Goal: Obtain resource: Download file/media

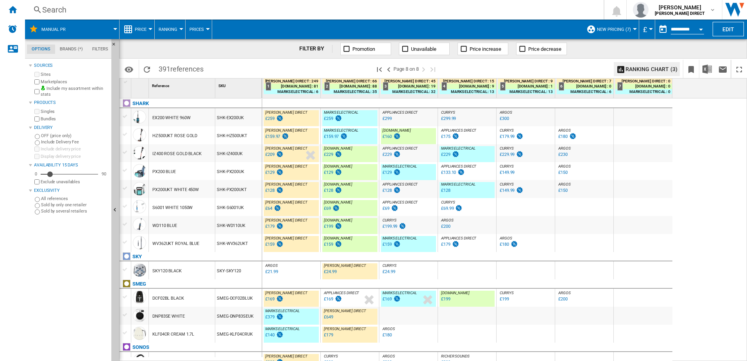
scroll to position [578, 0]
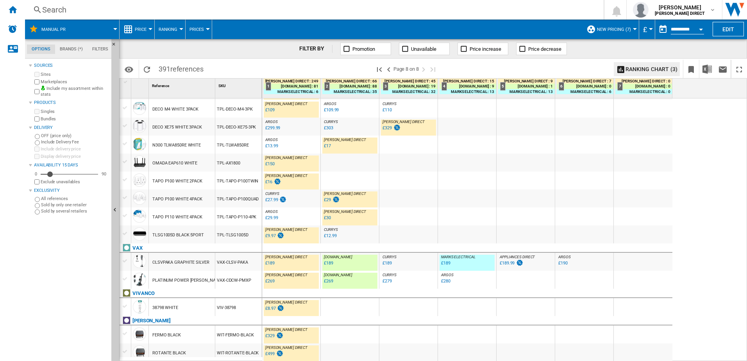
click at [301, 217] on div "ARGOS : UK CO ARGOS 0.0 % £29.99 % N/A [GEOGRAPHIC_DATA] : [GEOGRAPHIC_DATA] CO…" at bounding box center [291, 219] width 55 height 18
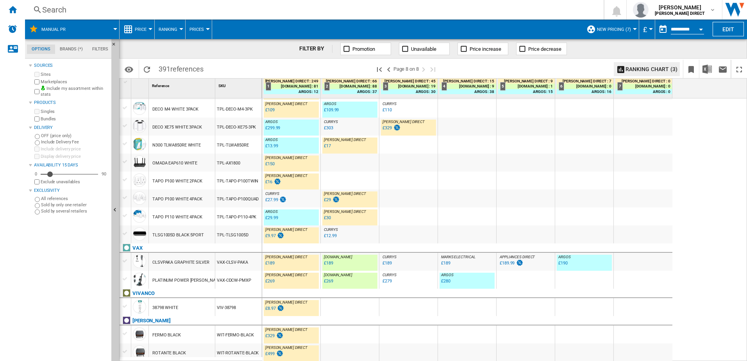
click at [301, 199] on div "CURRYS : -3.5 % £27.99 % N/A CURRYS :" at bounding box center [291, 201] width 55 height 18
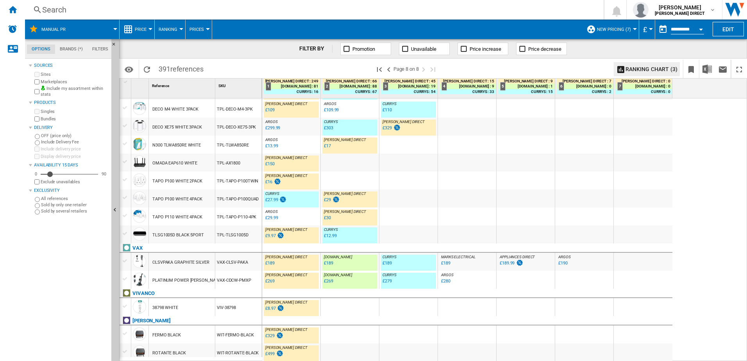
click at [236, 143] on div "TPL-TLWA850RE" at bounding box center [238, 145] width 47 height 18
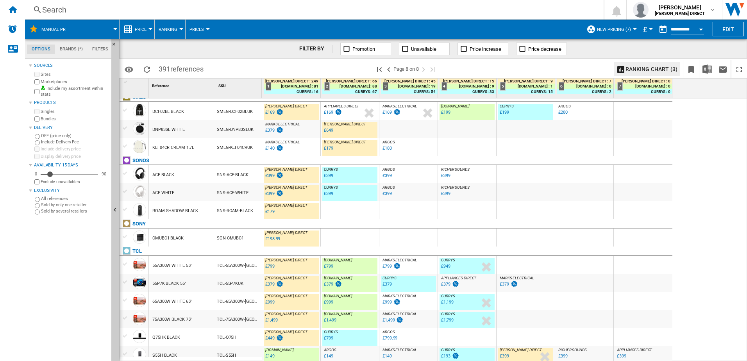
scroll to position [148, 0]
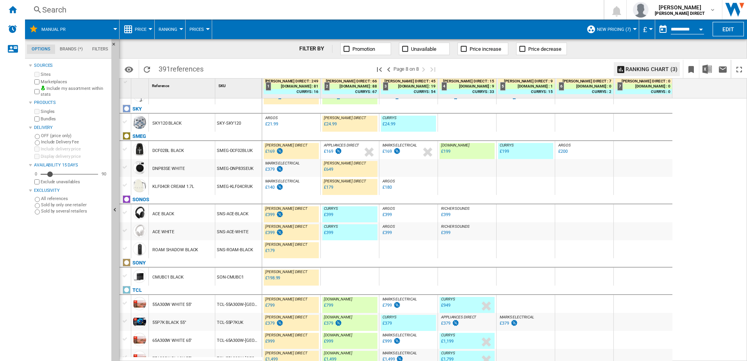
click at [245, 191] on div "SMEG-KLF04CRUK" at bounding box center [238, 186] width 47 height 18
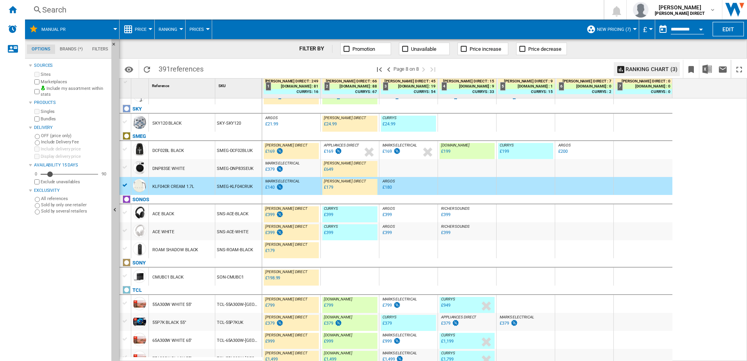
click at [210, 176] on div "DNP83SE WHITE" at bounding box center [182, 168] width 66 height 18
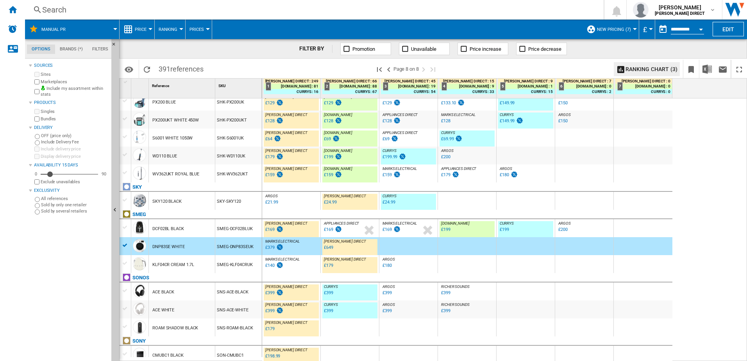
scroll to position [0, 0]
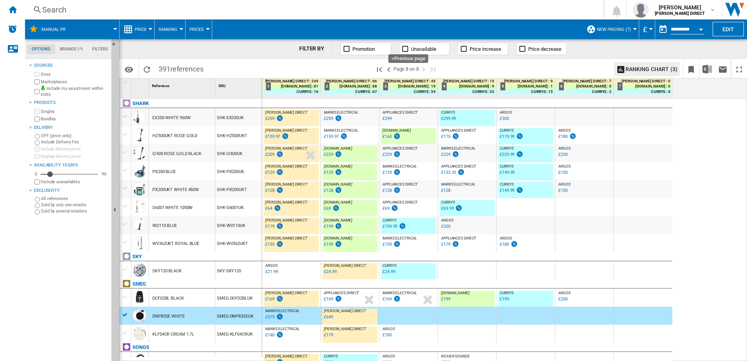
drag, startPoint x: 388, startPoint y: 70, endPoint x: 303, endPoint y: 215, distance: 168.7
click at [388, 70] on ng-md-icon ">Previous page" at bounding box center [388, 69] width 9 height 9
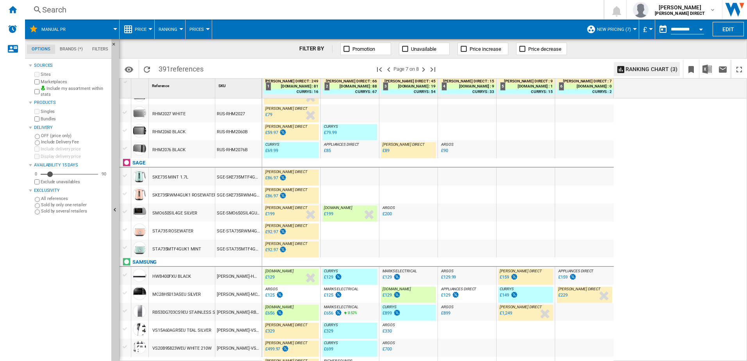
scroll to position [711, 0]
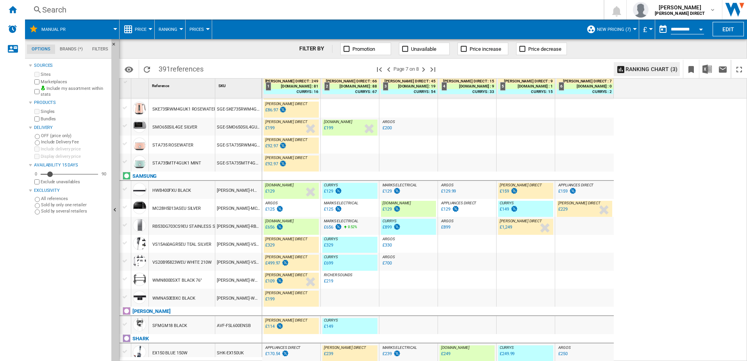
click at [224, 353] on div "SHK-EX150UK" at bounding box center [238, 353] width 47 height 18
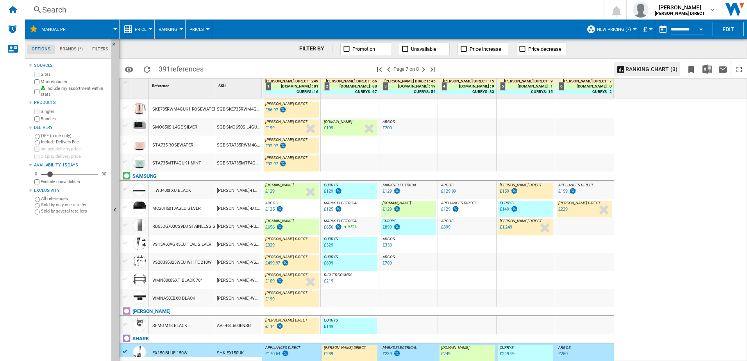
click at [253, 188] on div "[PERSON_NAME]-HWB400F" at bounding box center [238, 190] width 47 height 18
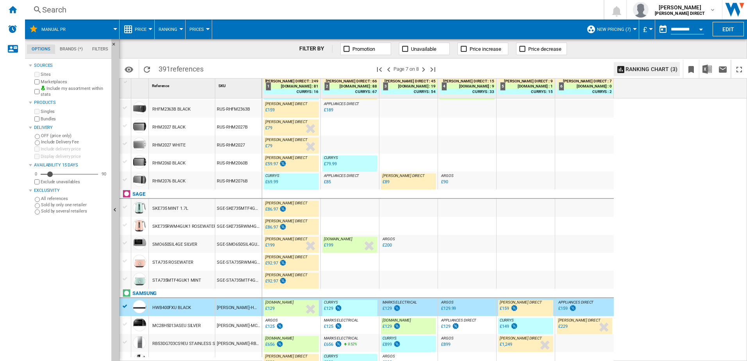
scroll to position [555, 0]
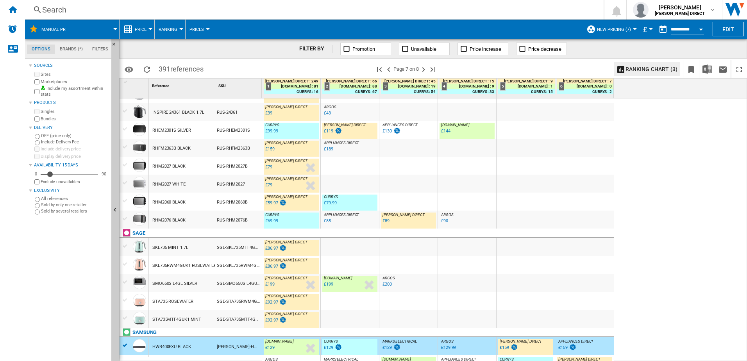
click at [222, 224] on div "RUS-RHM2076B" at bounding box center [238, 220] width 47 height 18
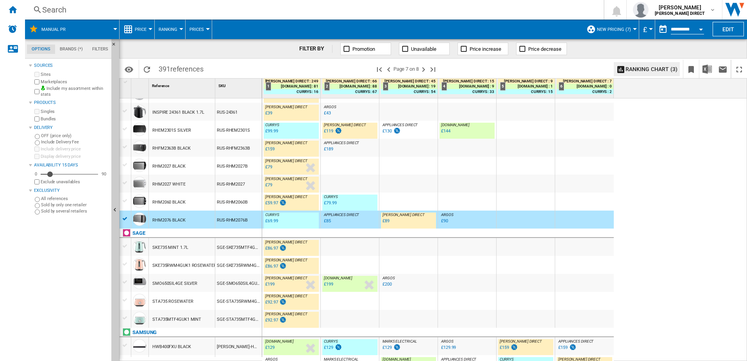
click at [236, 135] on div "RUS-RHEM2301S" at bounding box center [238, 130] width 47 height 18
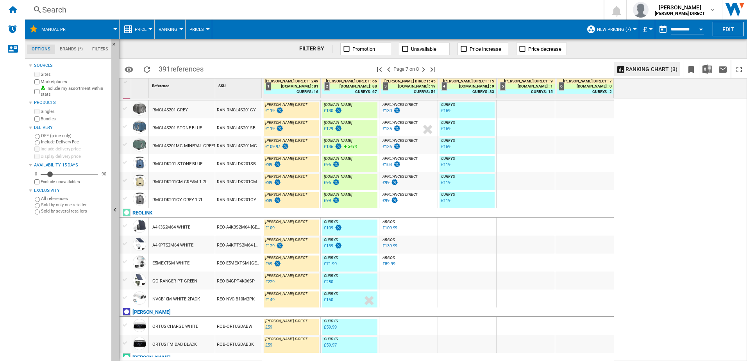
scroll to position [0, 0]
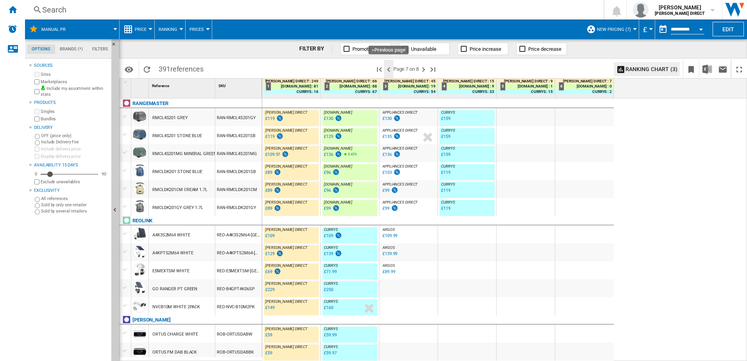
click at [387, 70] on ng-md-icon ">Previous page" at bounding box center [388, 69] width 9 height 9
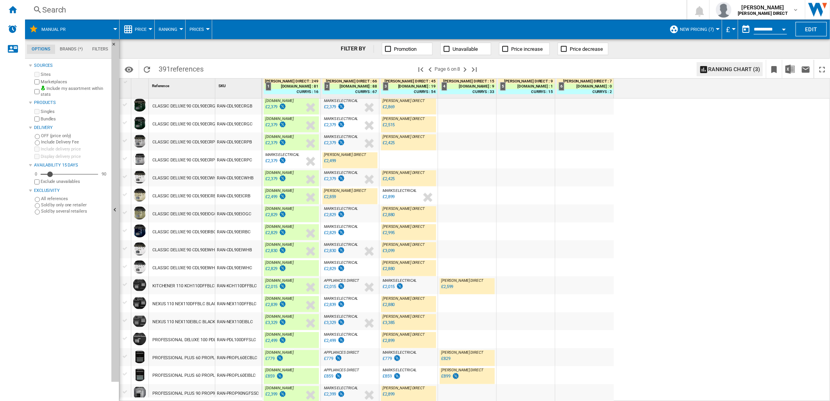
click at [218, 361] on div "RAN-PROP90NGFSSC" at bounding box center [238, 393] width 47 height 18
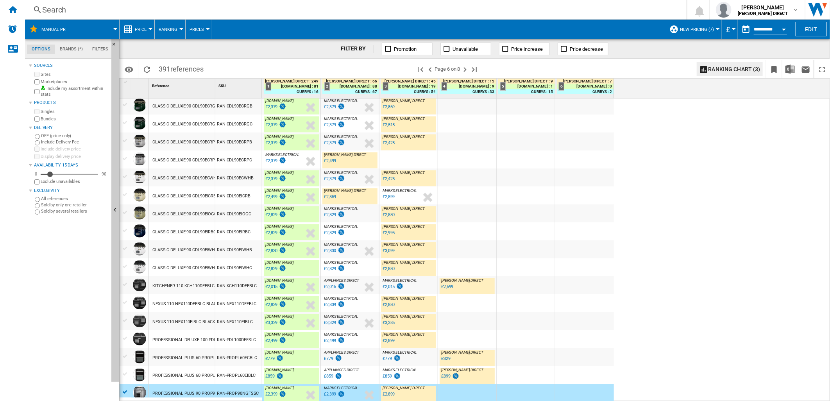
click at [245, 361] on div "RAN-PROPL60EIBLC" at bounding box center [238, 375] width 47 height 18
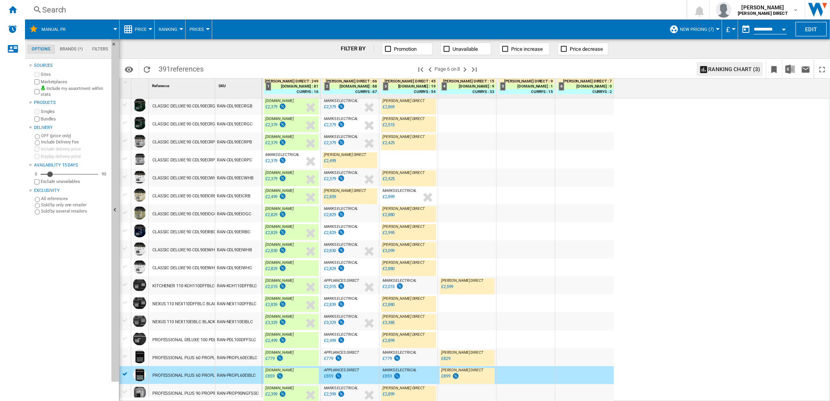
click at [201, 358] on div "PROFESSIONAL PLUS 60 PROPL60ECBLC BLACK CHROME 128190" at bounding box center [216, 358] width 128 height 18
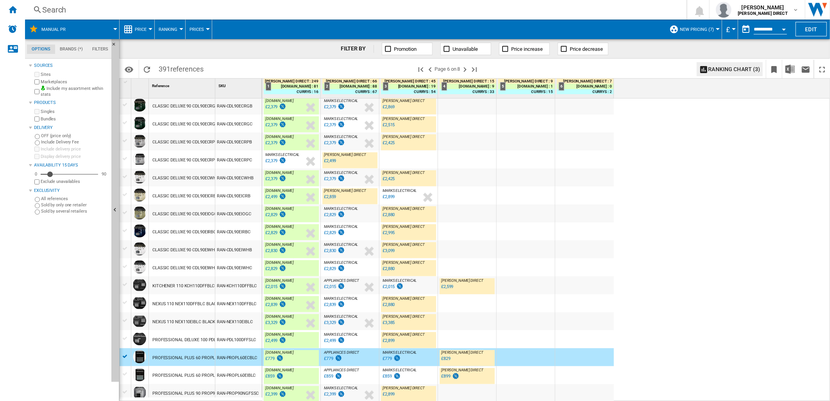
click at [233, 337] on div "RAN-PDL100DFFSLC" at bounding box center [238, 339] width 47 height 18
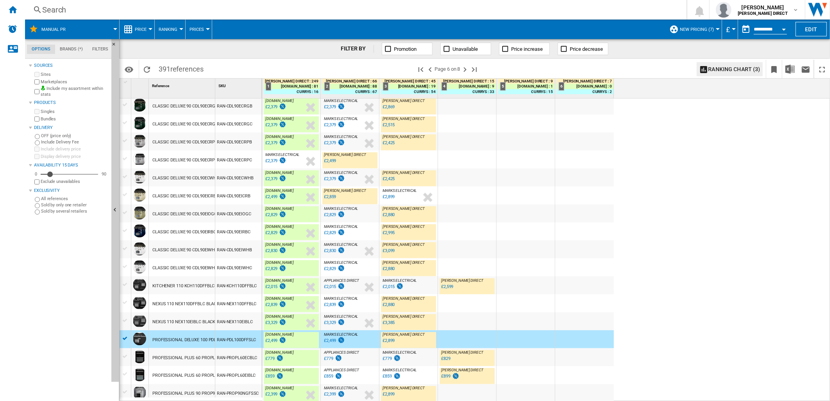
click at [240, 307] on div "RAN-NEX110DFFBLC" at bounding box center [238, 303] width 47 height 18
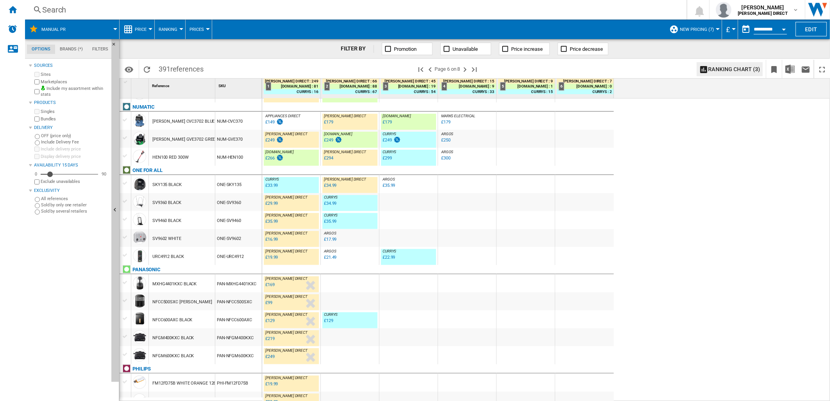
scroll to position [106, 0]
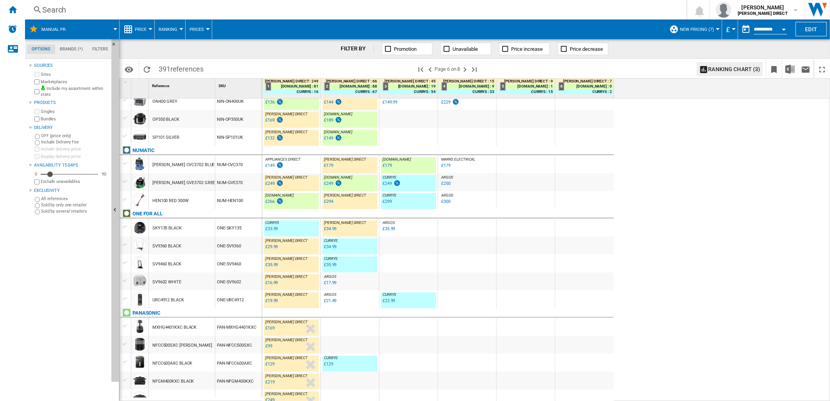
click at [244, 231] on div "ONE-SKY135" at bounding box center [238, 228] width 47 height 18
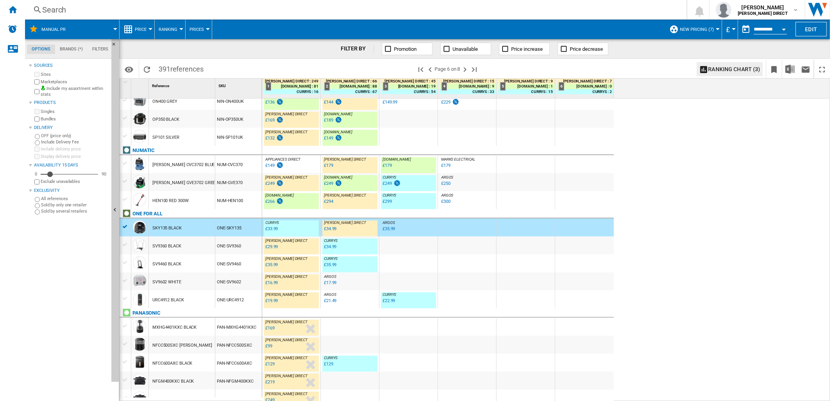
click at [253, 202] on div "NUM-HEN100" at bounding box center [238, 200] width 47 height 18
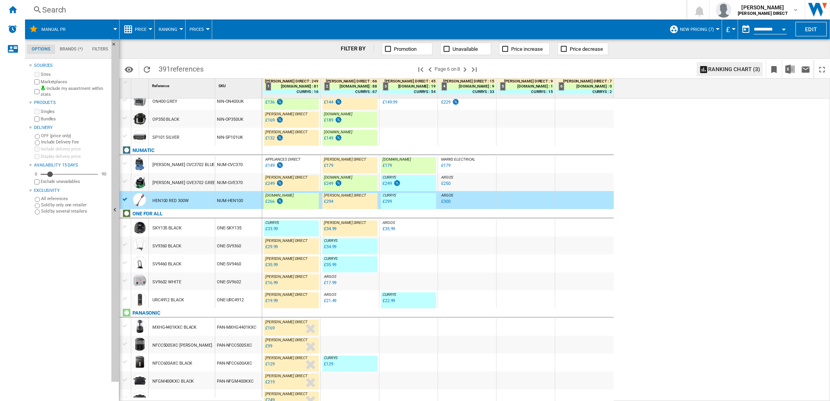
click at [251, 165] on div "NUM-CVC370" at bounding box center [238, 164] width 47 height 18
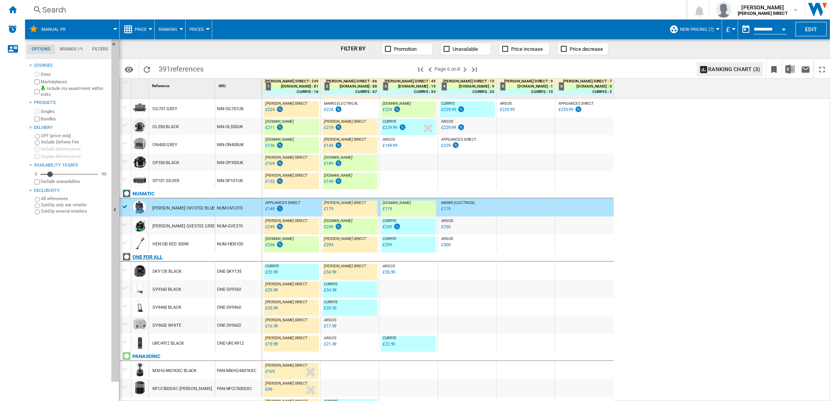
scroll to position [20, 0]
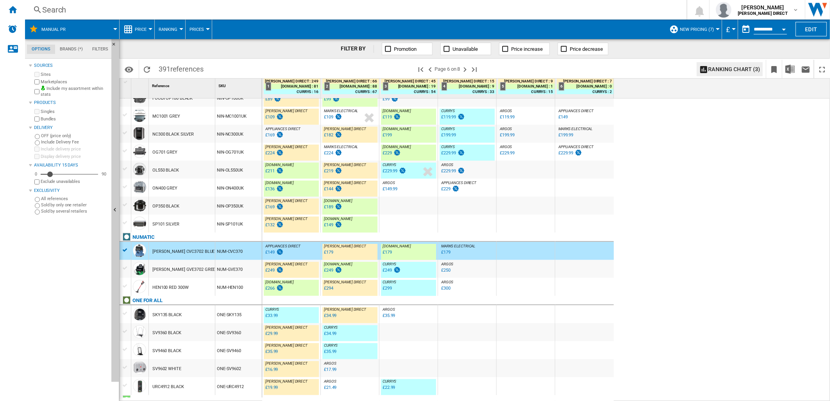
click at [225, 192] on div "NIN-ON400UK" at bounding box center [238, 188] width 47 height 18
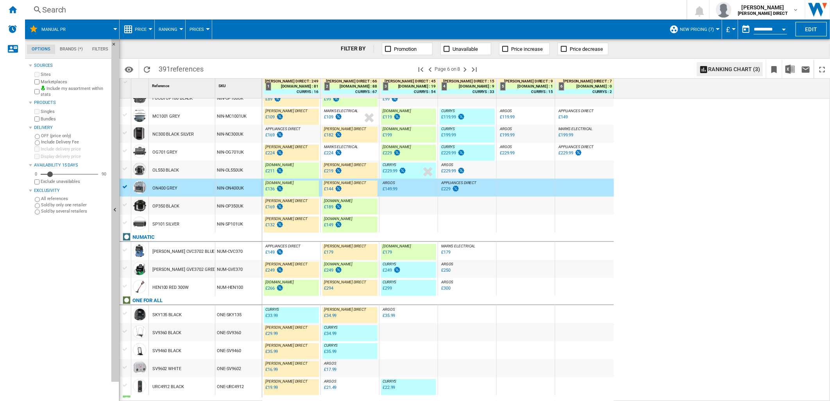
click at [212, 167] on div "OL550 BLACK" at bounding box center [182, 170] width 66 height 18
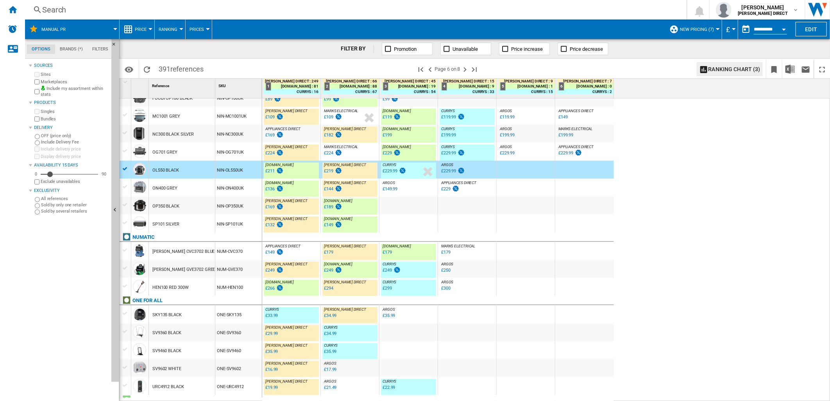
click at [213, 138] on div "NC300 BLACK SILVER" at bounding box center [182, 134] width 66 height 18
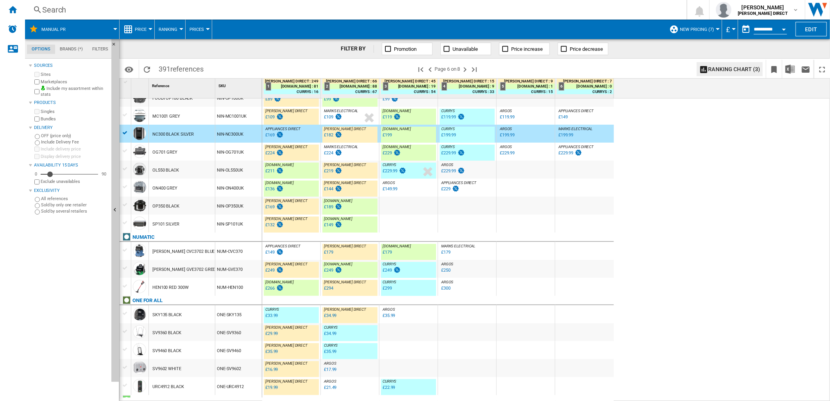
scroll to position [0, 0]
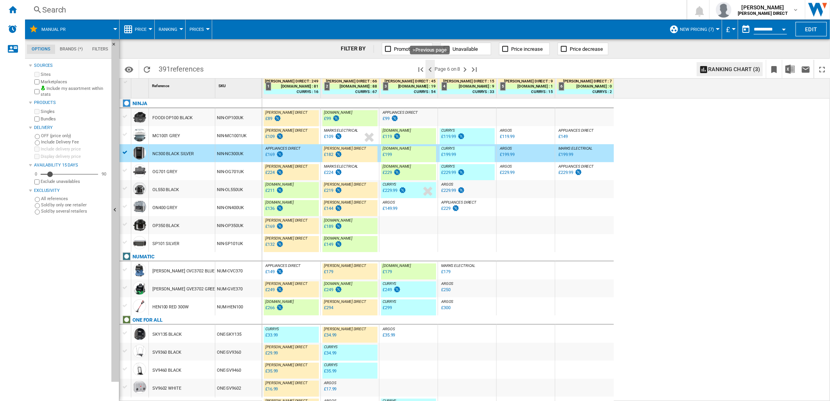
click at [429, 72] on ng-md-icon ">Previous page" at bounding box center [430, 69] width 9 height 9
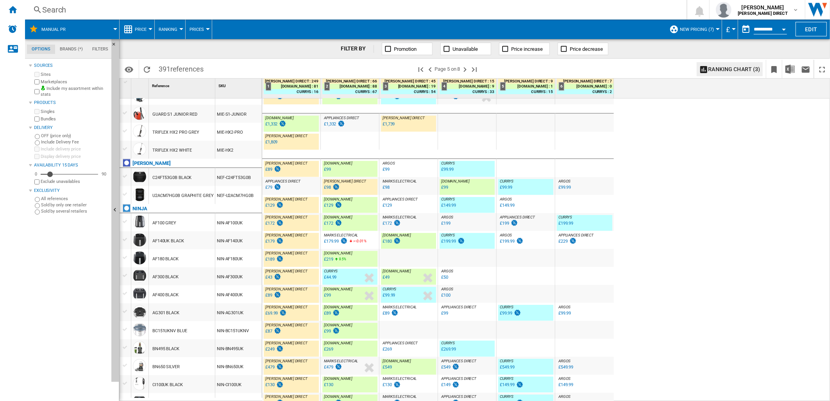
scroll to position [662, 0]
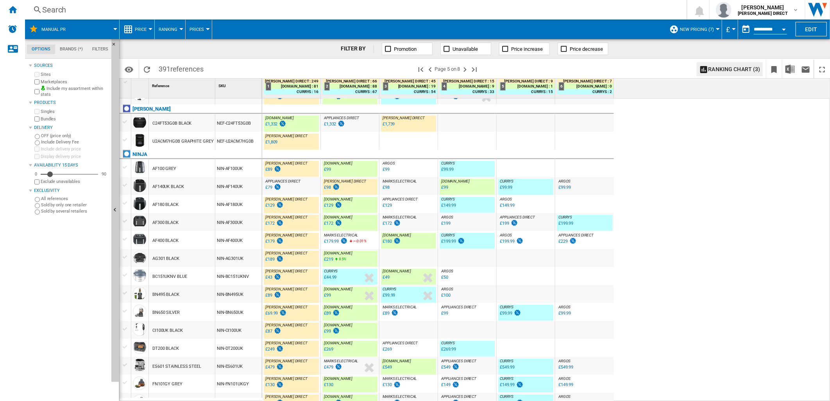
click at [208, 192] on div "AF140UK BLACK" at bounding box center [182, 186] width 66 height 18
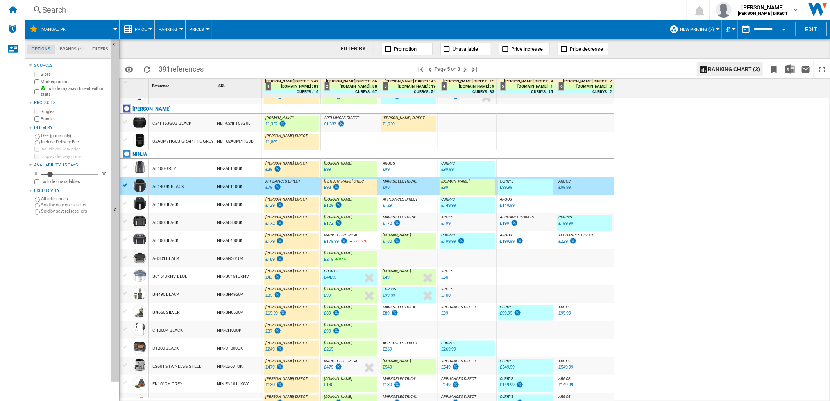
scroll to position [619, 0]
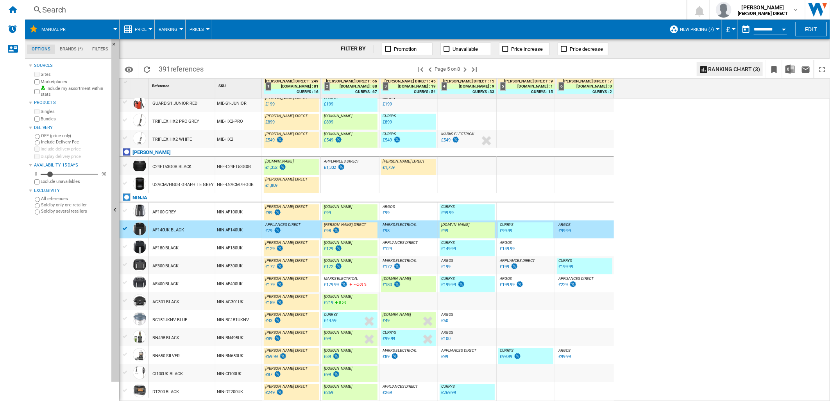
click at [235, 171] on div "NEF-C24FT53G0B" at bounding box center [238, 166] width 47 height 18
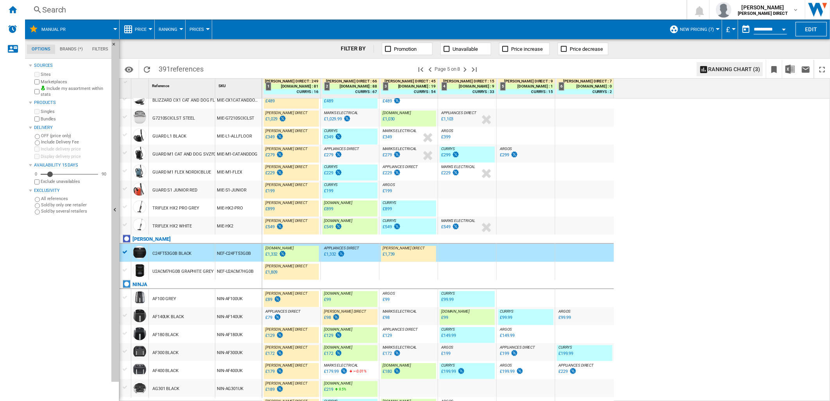
scroll to position [401, 0]
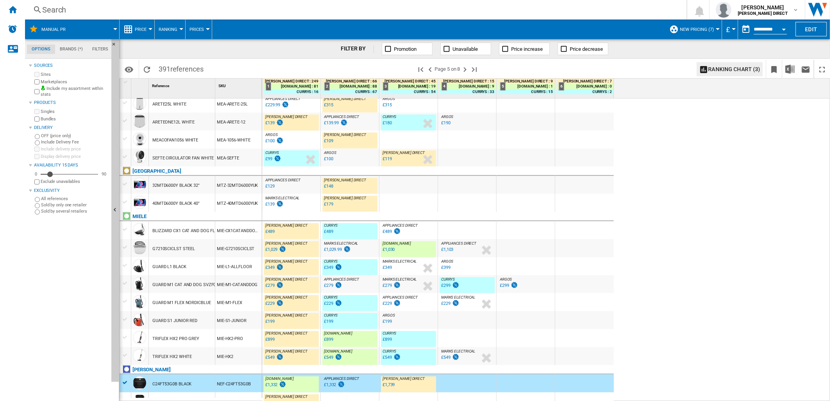
click at [226, 197] on div "MTZ-40MTD6000YUK" at bounding box center [238, 203] width 47 height 18
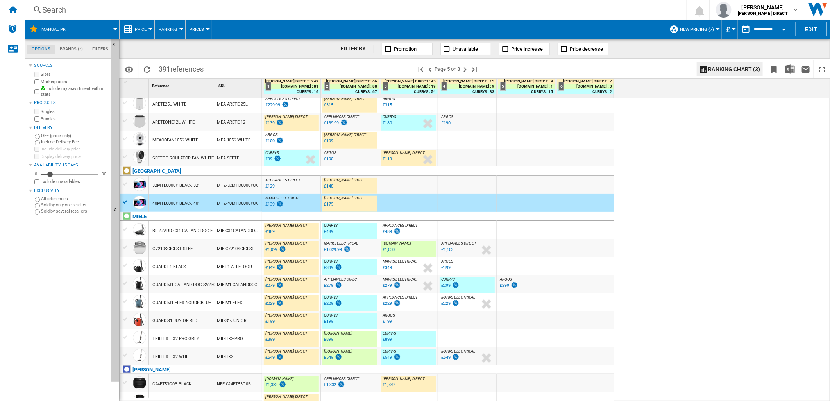
scroll to position [358, 0]
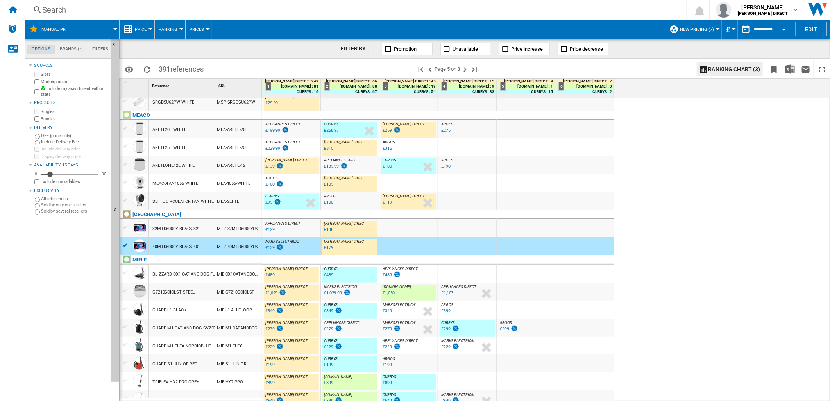
click at [217, 231] on div "MTZ-32MTD6000YUK" at bounding box center [238, 228] width 47 height 18
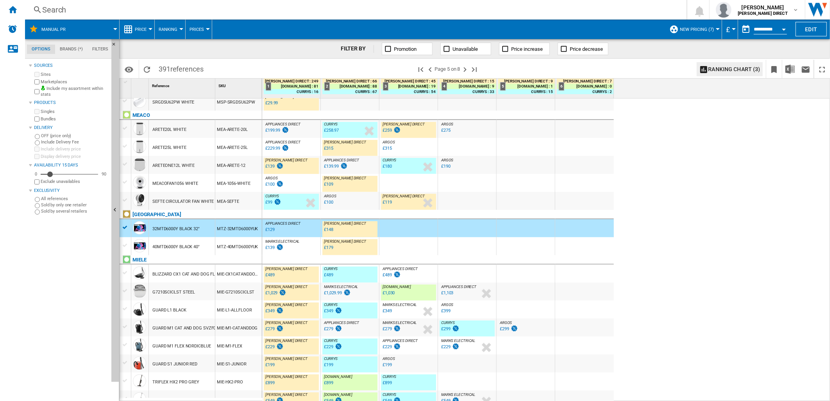
scroll to position [315, 0]
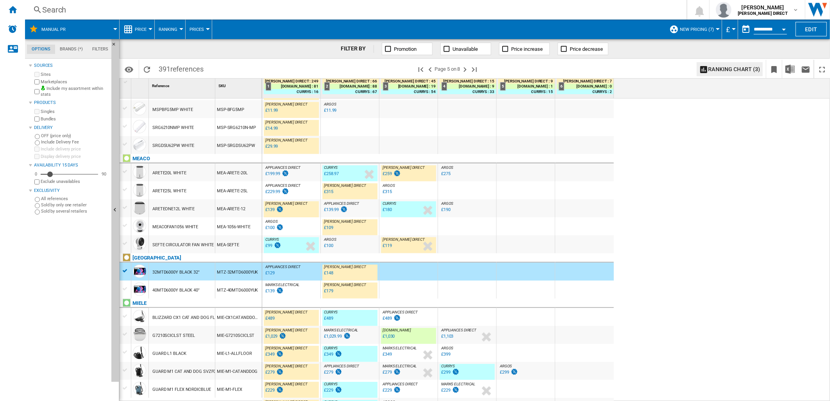
click at [238, 232] on div "MEA-1056-WHITE" at bounding box center [238, 226] width 47 height 18
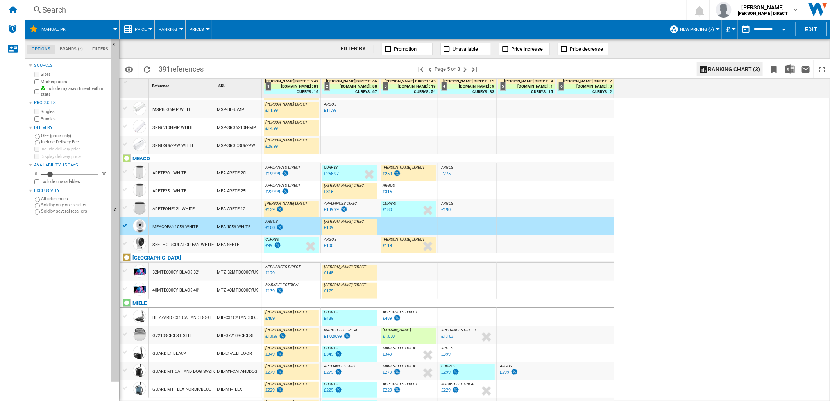
click at [213, 193] on div "ARETE25L WHITE" at bounding box center [182, 190] width 66 height 18
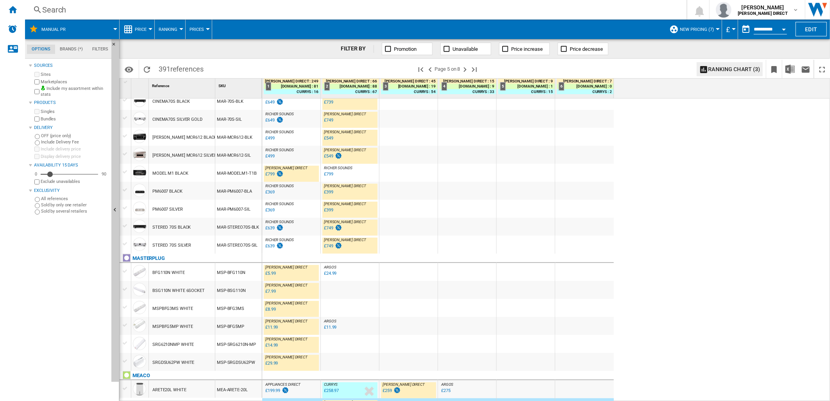
scroll to position [54, 0]
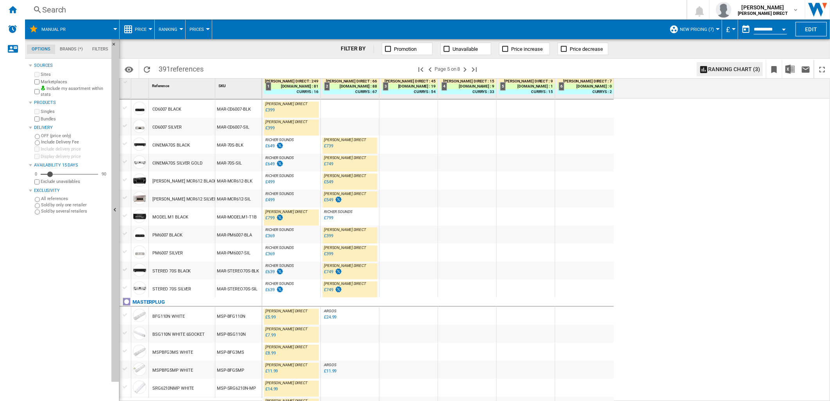
click at [220, 294] on div "MAR-STEREO70S-SIL" at bounding box center [238, 288] width 47 height 18
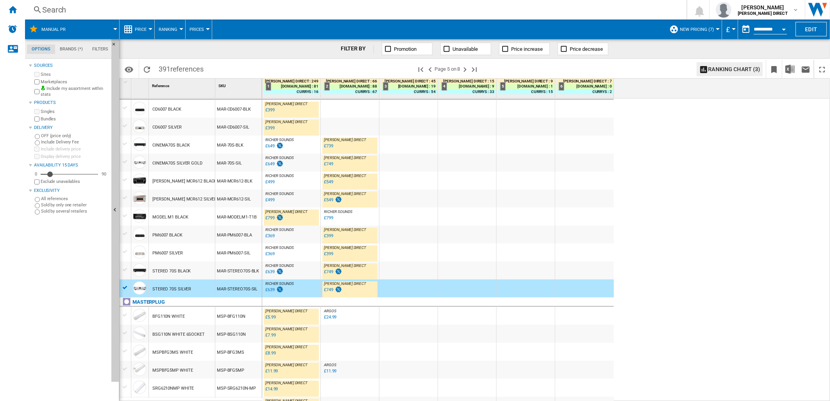
click at [222, 197] on div "MAR-MCR612-SIL" at bounding box center [238, 199] width 47 height 18
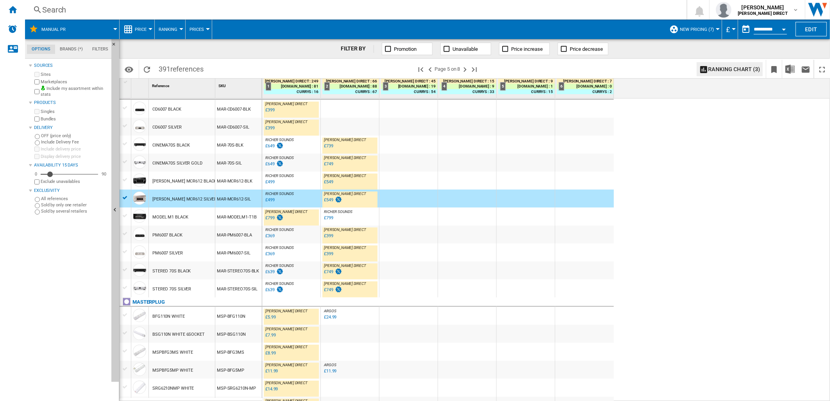
scroll to position [0, 0]
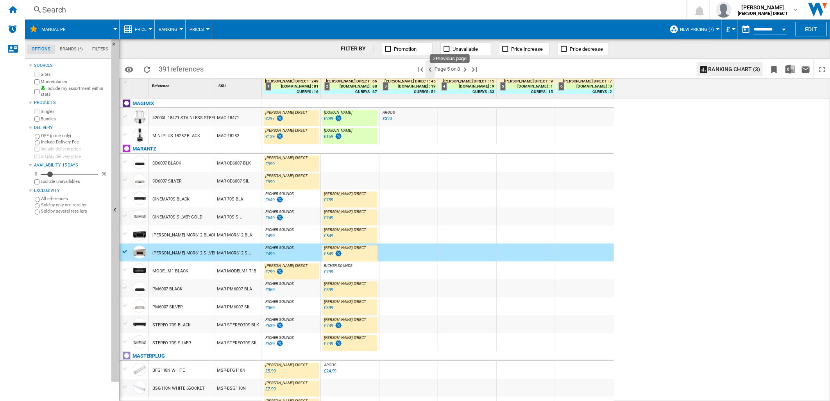
drag, startPoint x: 432, startPoint y: 72, endPoint x: 428, endPoint y: 72, distance: 4.3
click at [432, 72] on ng-md-icon ">Previous page" at bounding box center [430, 69] width 9 height 9
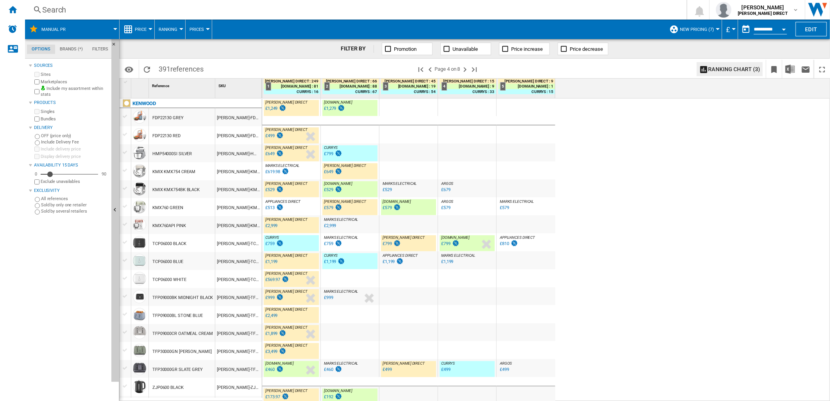
scroll to position [631, 0]
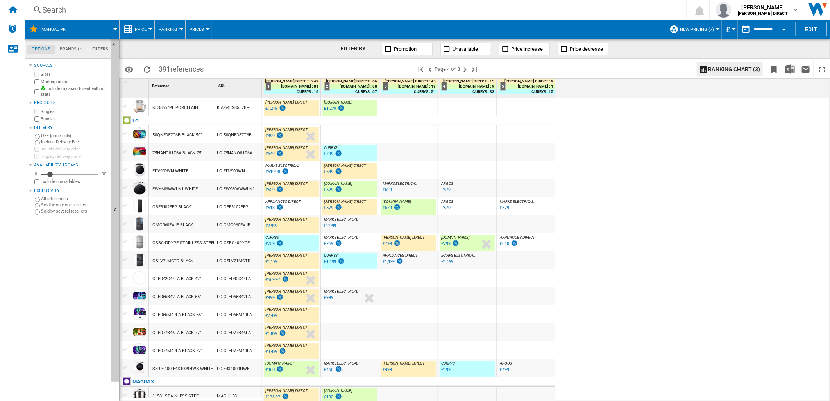
click at [219, 210] on div "LG-GBF3102EEP" at bounding box center [238, 206] width 47 height 18
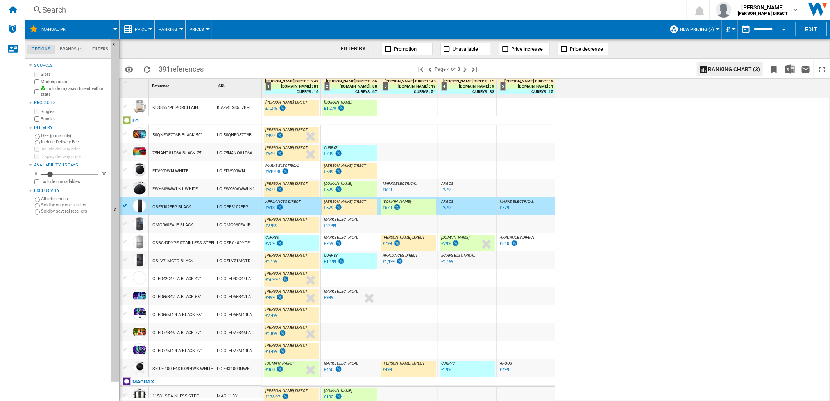
click at [221, 171] on div "LG-FDV909WN" at bounding box center [238, 170] width 47 height 18
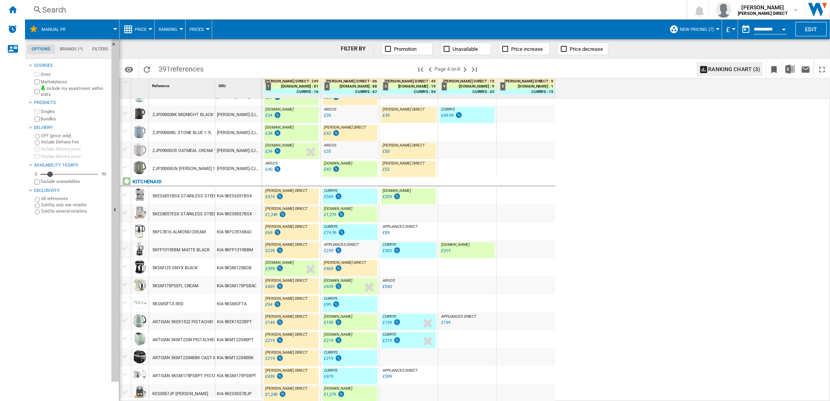
scroll to position [283, 0]
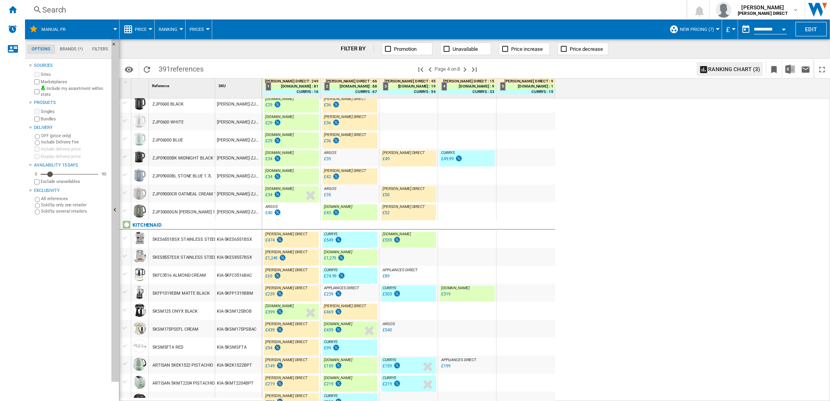
click at [229, 217] on div "[PERSON_NAME]-ZJP30.000GN" at bounding box center [238, 211] width 47 height 18
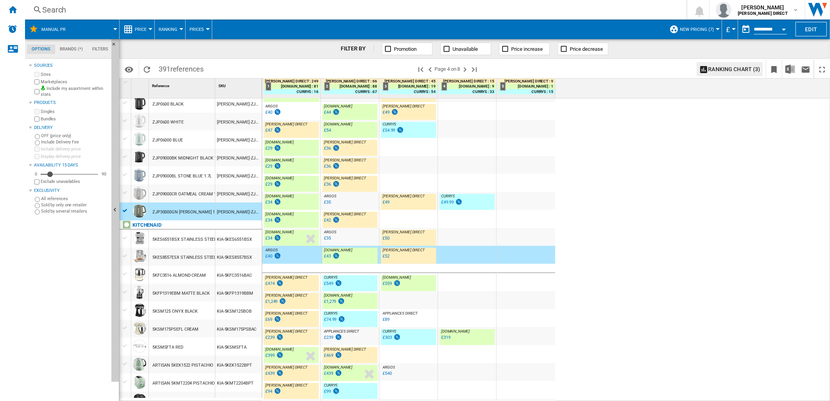
scroll to position [240, 0]
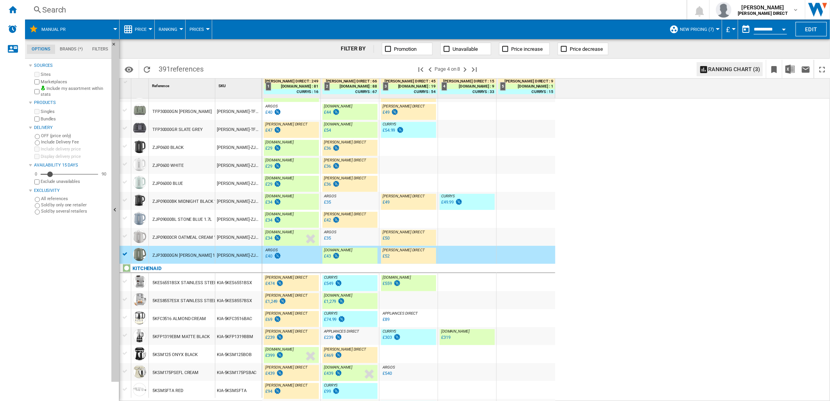
click at [227, 190] on div "[PERSON_NAME]-ZJP06.000BL" at bounding box center [238, 183] width 47 height 18
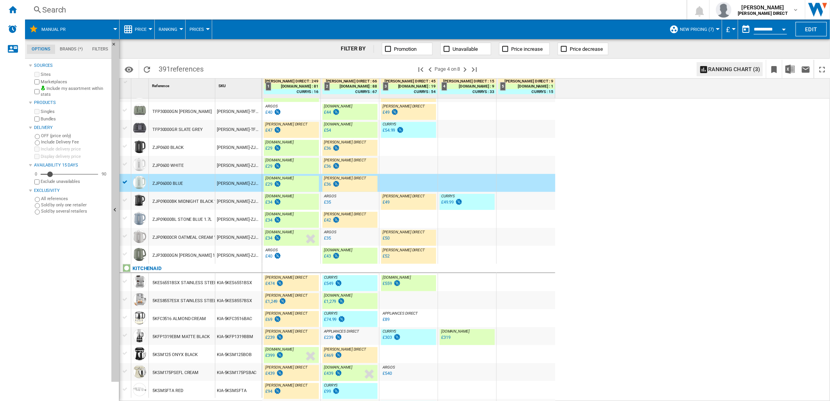
click at [236, 197] on div "[PERSON_NAME]-ZJP09.000BK" at bounding box center [238, 201] width 47 height 18
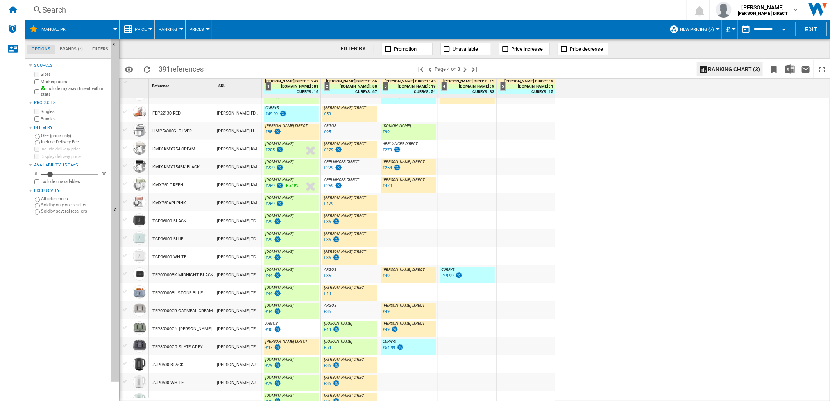
scroll to position [0, 0]
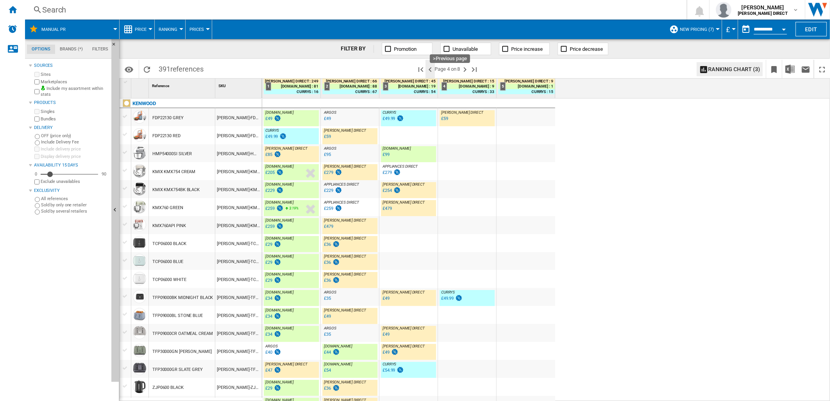
click at [431, 72] on ng-md-icon ">Previous page" at bounding box center [430, 69] width 9 height 9
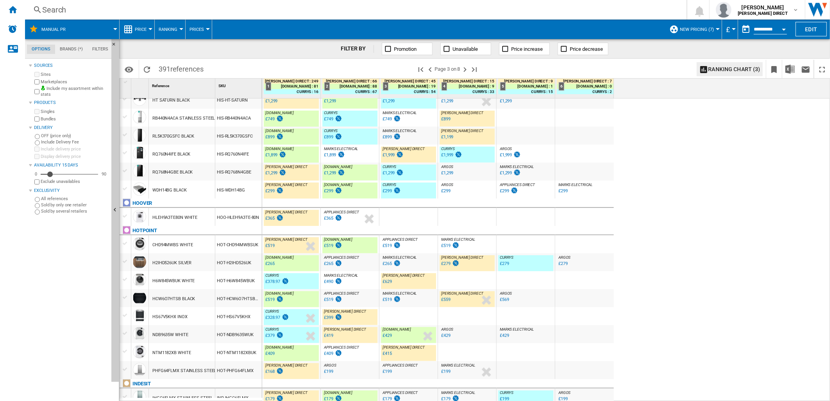
scroll to position [671, 0]
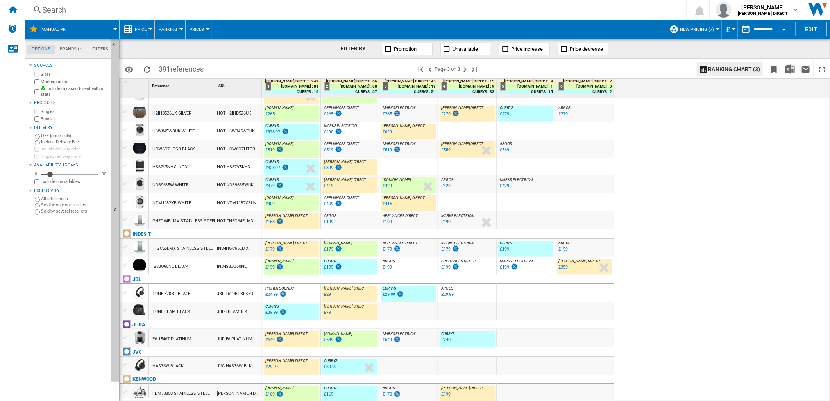
click at [239, 361] on div "[PERSON_NAME]-FDM73.850SS" at bounding box center [238, 393] width 47 height 18
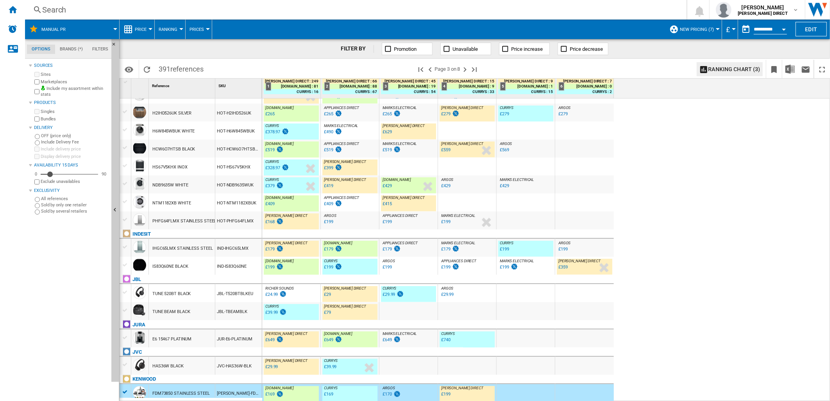
click at [223, 308] on div "JBL-TBEAMBLK" at bounding box center [238, 311] width 47 height 18
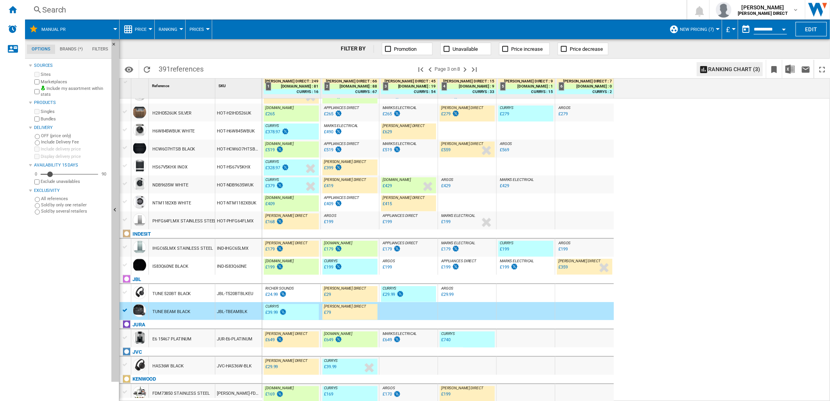
click at [231, 301] on div "JBL-T520BTBLKEU" at bounding box center [238, 293] width 47 height 18
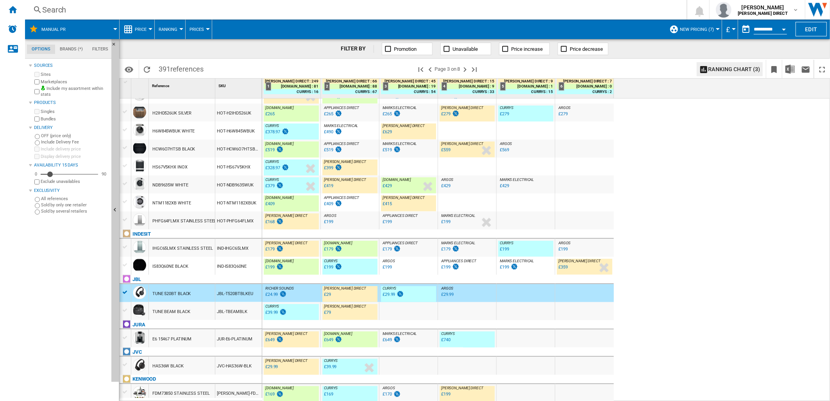
click at [241, 198] on div "HOT-NTM1182XBUK" at bounding box center [238, 202] width 47 height 18
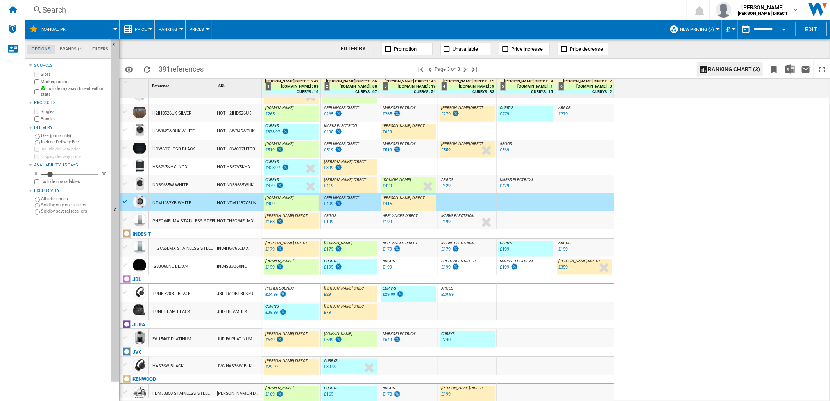
click at [236, 150] on div "HOT-HCW6O7HTSBUK" at bounding box center [238, 149] width 47 height 18
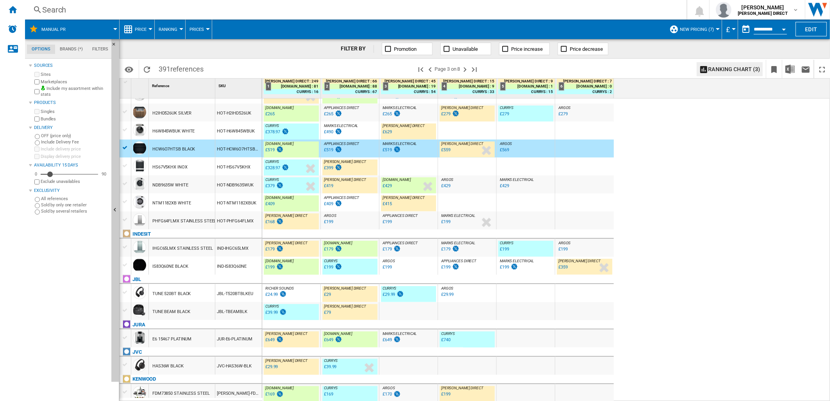
scroll to position [627, 0]
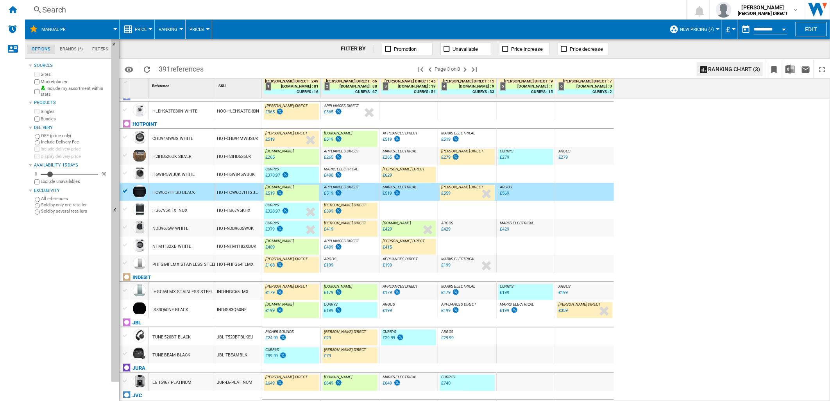
click at [205, 175] on div "H6W845WBUK WHITE" at bounding box center [182, 174] width 66 height 18
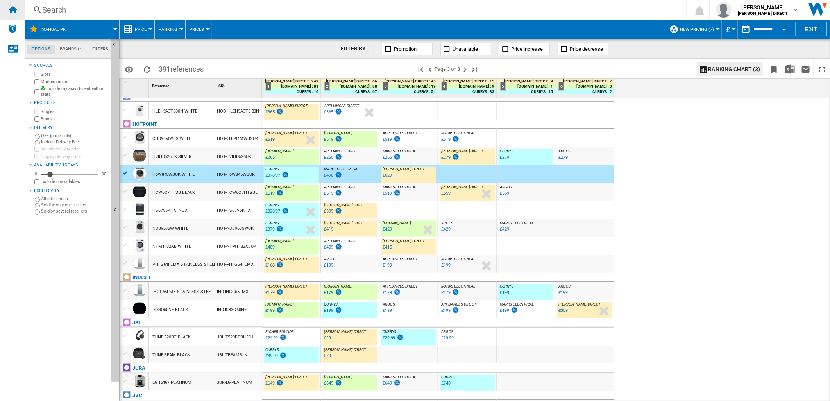
click at [14, 5] on ng-md-icon "Home" at bounding box center [12, 9] width 9 height 9
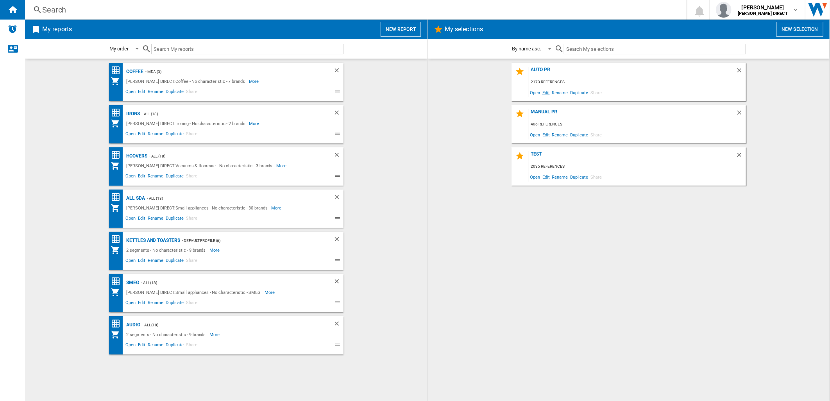
click at [547, 95] on span "Edit" at bounding box center [546, 92] width 10 height 11
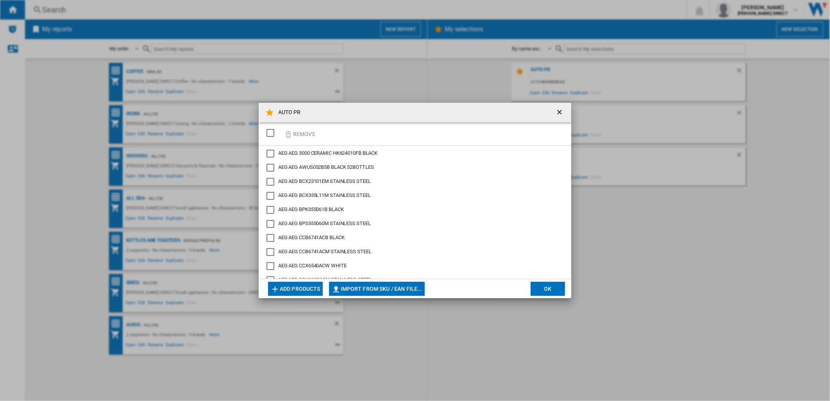
click at [273, 136] on div "SELECTIONS.EDITION_POPUP.SELECT_DESELECT" at bounding box center [271, 133] width 8 height 8
click at [291, 125] on button "Remove" at bounding box center [299, 134] width 36 height 18
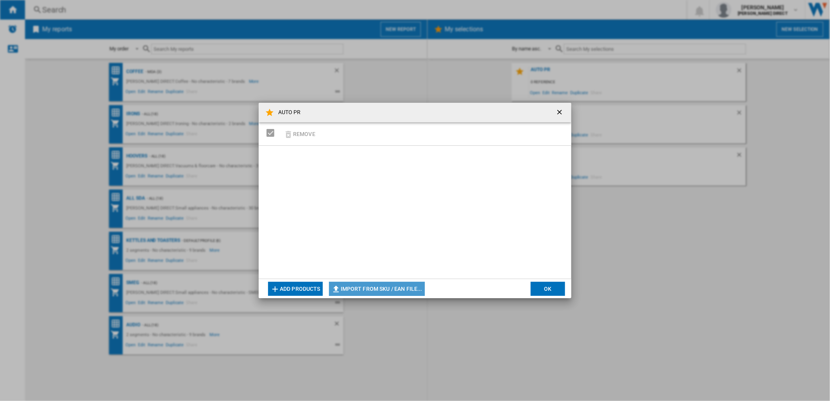
click at [396, 288] on button "Import from SKU / EAN file..." at bounding box center [377, 289] width 96 height 14
type input "**********"
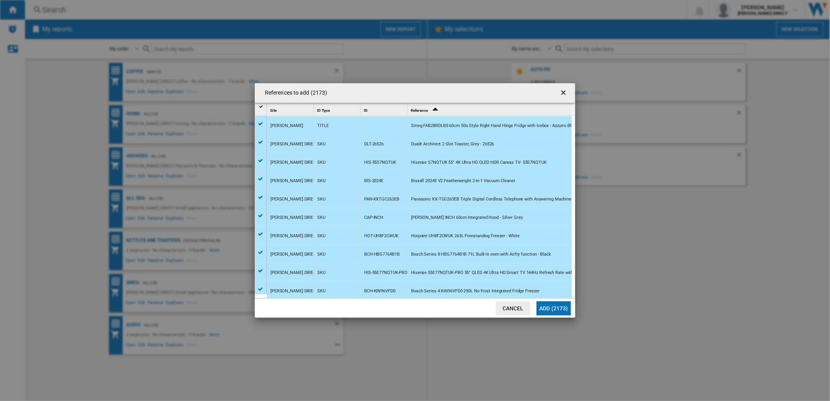
click at [562, 310] on button "Add (2173)" at bounding box center [554, 308] width 34 height 14
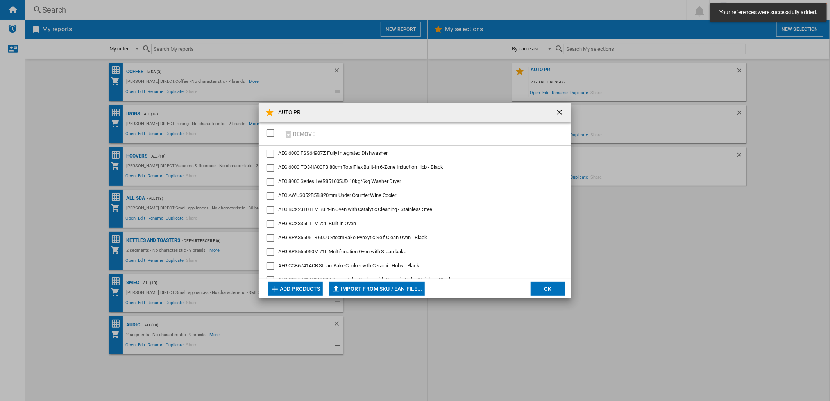
click at [545, 283] on button "OK" at bounding box center [548, 289] width 34 height 14
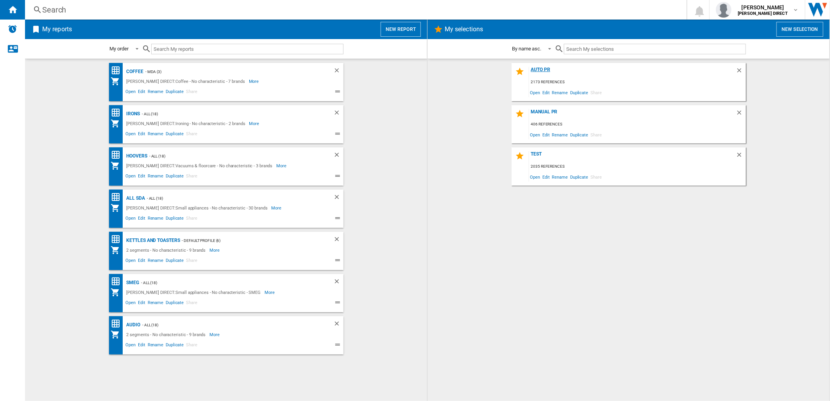
click at [546, 69] on div "AUTO PR" at bounding box center [632, 72] width 207 height 11
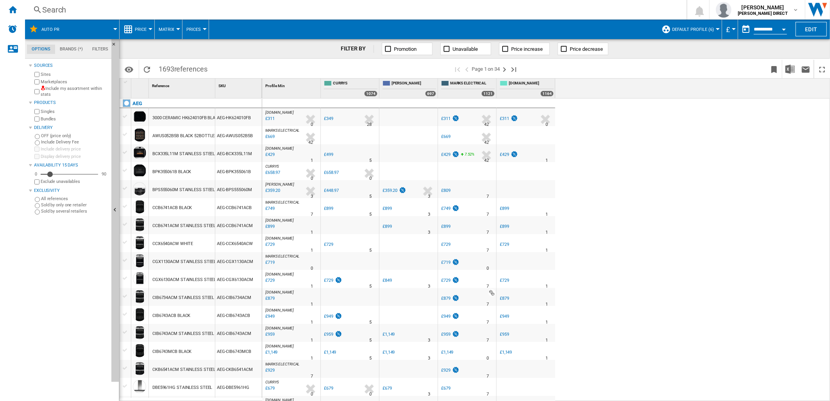
click at [41, 91] on label "Include my assortment within stats" at bounding box center [75, 92] width 68 height 12
click at [41, 84] on label "Marketplaces" at bounding box center [75, 82] width 68 height 6
click at [43, 119] on label "Bundles" at bounding box center [75, 119] width 68 height 6
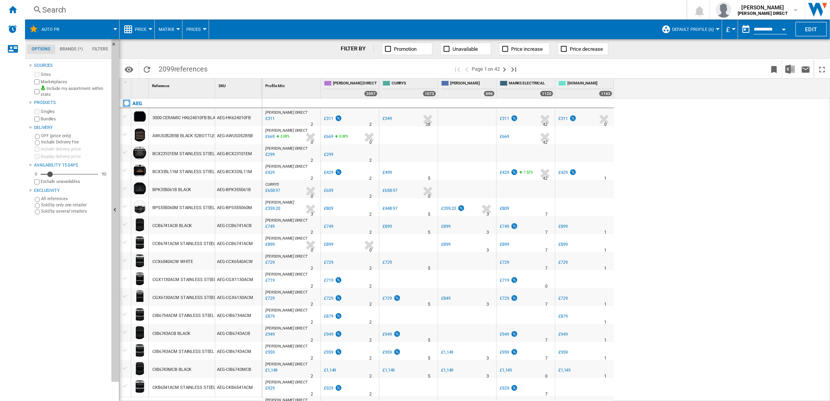
click at [681, 32] on span "Default profile (6)" at bounding box center [693, 29] width 42 height 5
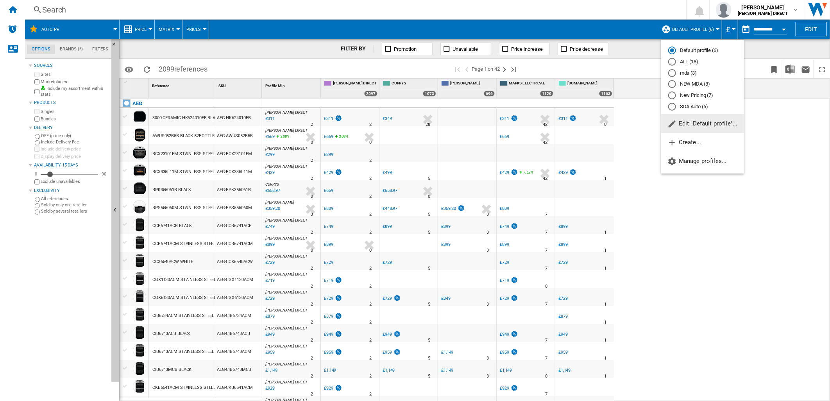
click at [702, 100] on md-radio-group "Default profile (6) ALL (18) mda (3) [GEOGRAPHIC_DATA] (8) New Pricing (7) SDA …" at bounding box center [702, 78] width 83 height 63
click at [702, 97] on md-radio-button "New Pricing (7)" at bounding box center [702, 95] width 69 height 7
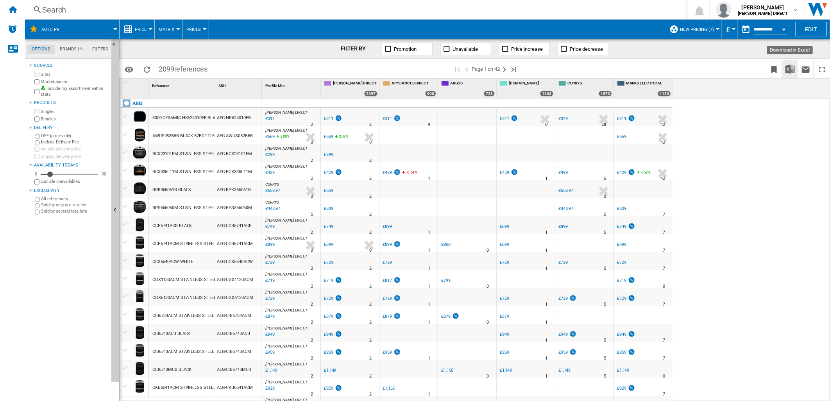
click at [747, 66] on img "Download in Excel" at bounding box center [790, 68] width 9 height 9
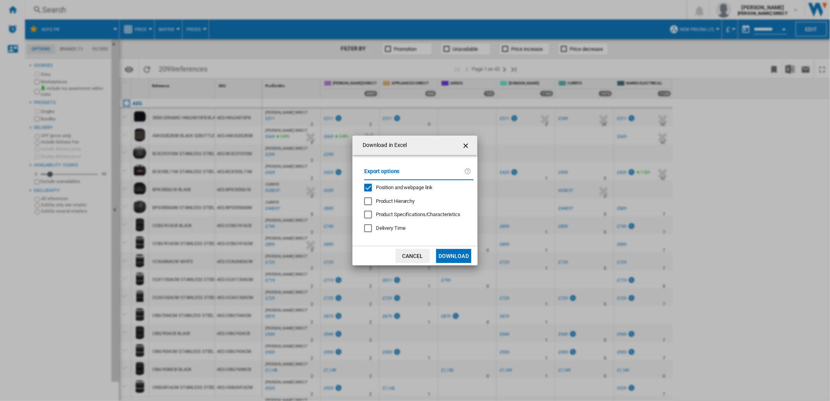
click at [396, 188] on span "Position and webpage link" at bounding box center [404, 188] width 57 height 6
click at [455, 254] on button "Download" at bounding box center [453, 256] width 35 height 14
